Goal: Transaction & Acquisition: Obtain resource

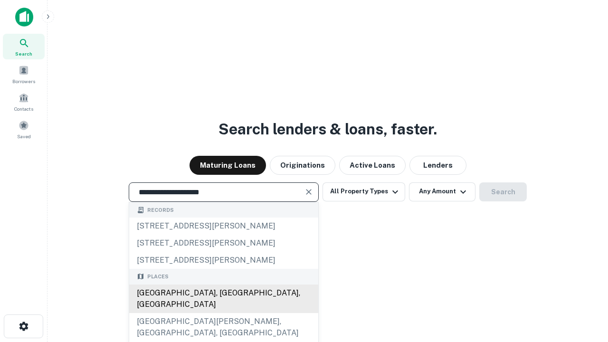
click at [223, 313] on div "Santa Monica, CA, USA" at bounding box center [223, 299] width 189 height 29
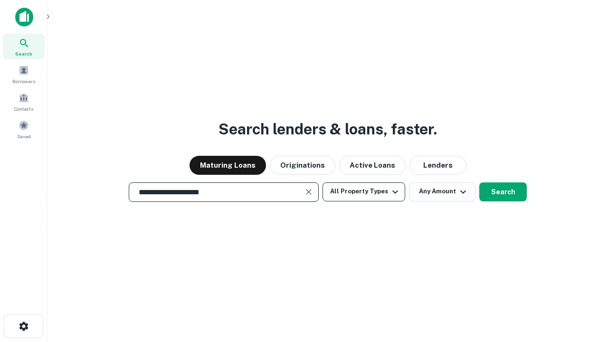
type input "**********"
click at [364, 191] on button "All Property Types" at bounding box center [364, 191] width 83 height 19
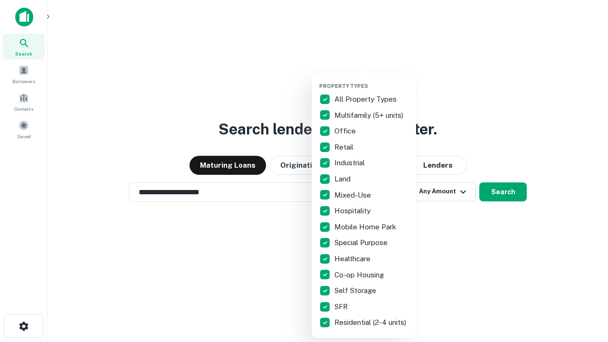
click at [372, 80] on button "button" at bounding box center [371, 80] width 105 height 0
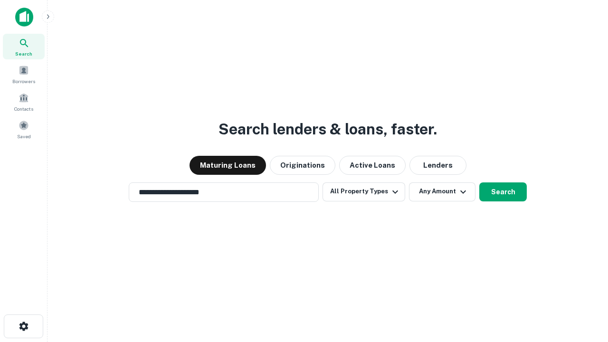
scroll to position [6, 114]
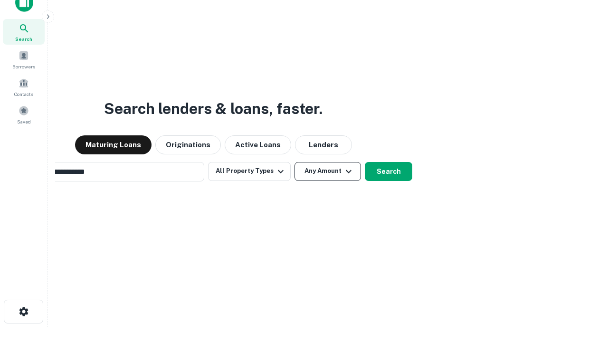
click at [295, 162] on button "Any Amount" at bounding box center [328, 171] width 67 height 19
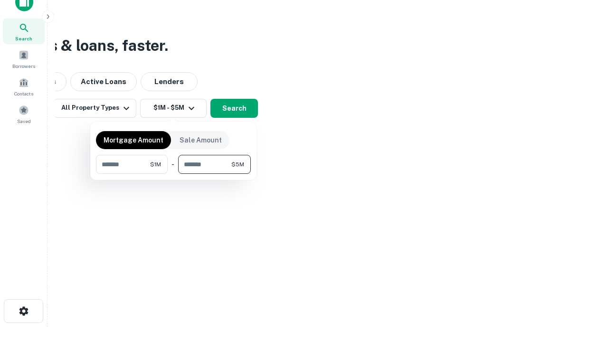
type input "*******"
click at [173, 174] on button "button" at bounding box center [173, 174] width 155 height 0
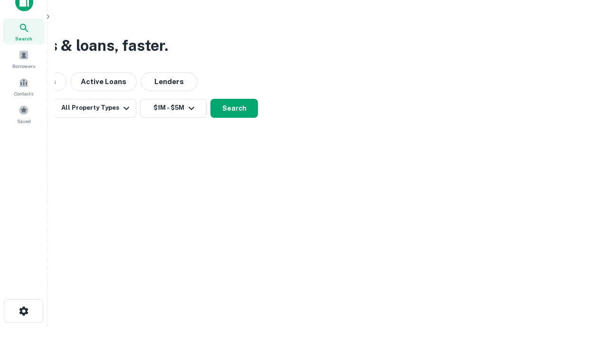
scroll to position [6, 175]
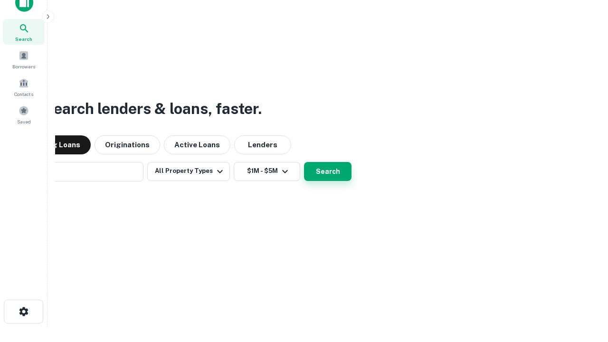
click at [304, 162] on button "Search" at bounding box center [328, 171] width 48 height 19
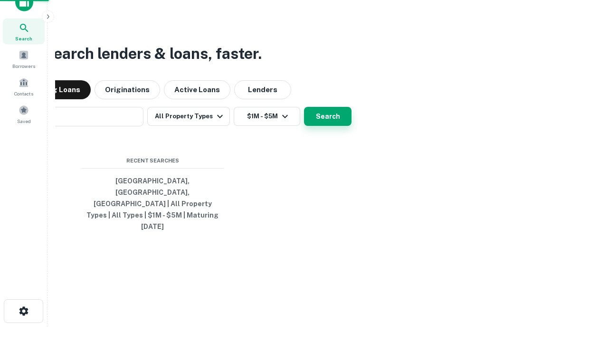
scroll to position [25, 269]
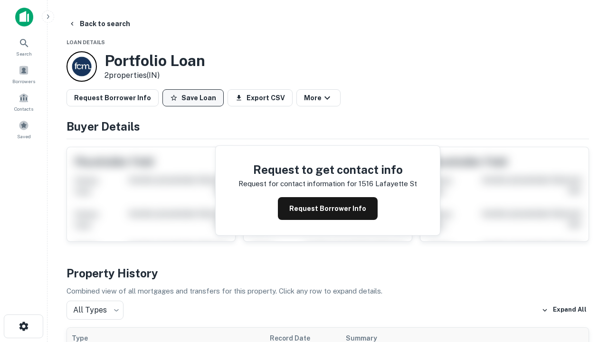
click at [193, 98] on button "Save Loan" at bounding box center [192, 97] width 61 height 17
click at [195, 98] on button "Loan Saved" at bounding box center [195, 97] width 66 height 17
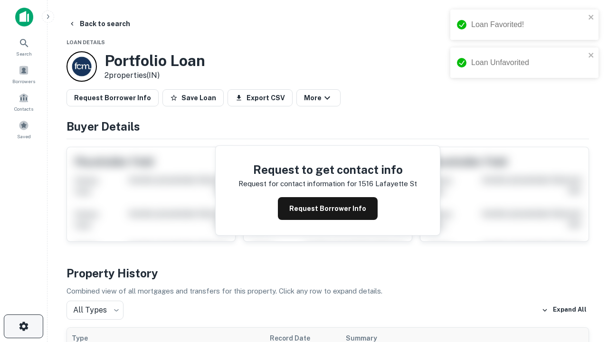
click at [23, 326] on icon "button" at bounding box center [23, 326] width 11 height 11
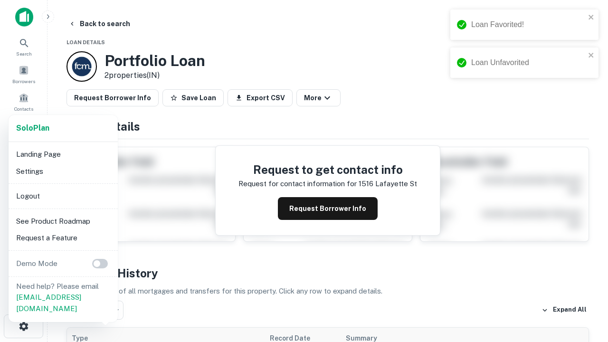
click at [63, 196] on li "Logout" at bounding box center [63, 196] width 102 height 17
